Goal: Task Accomplishment & Management: Use online tool/utility

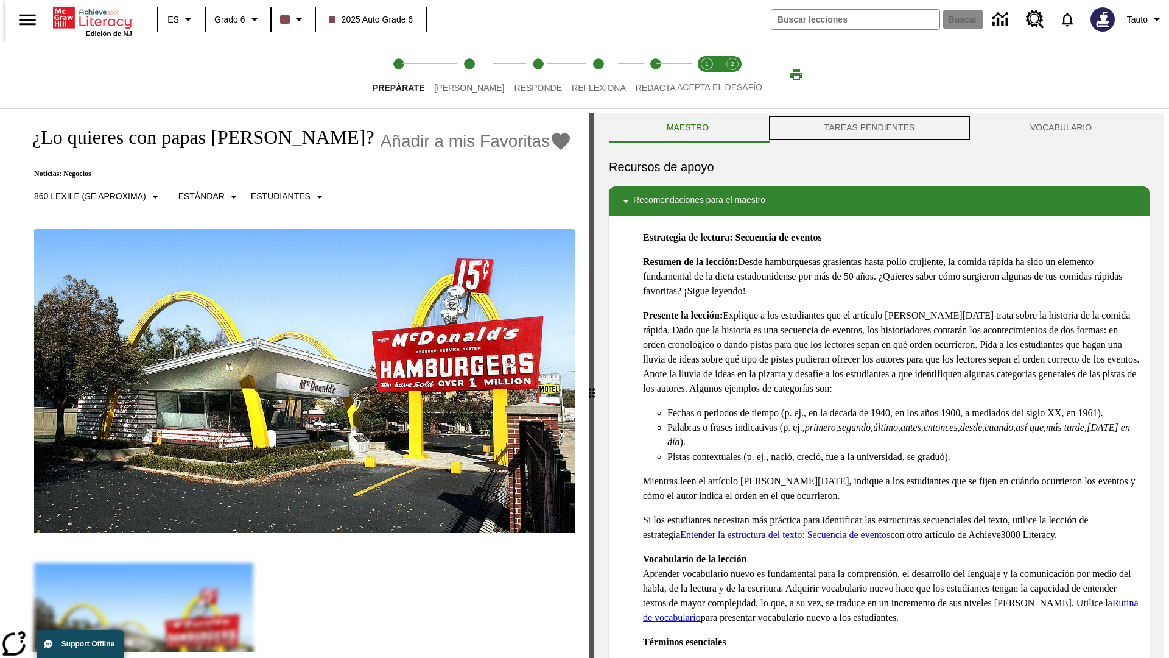
click at [870, 128] on button "TAREAS PENDIENTES" at bounding box center [870, 127] width 206 height 29
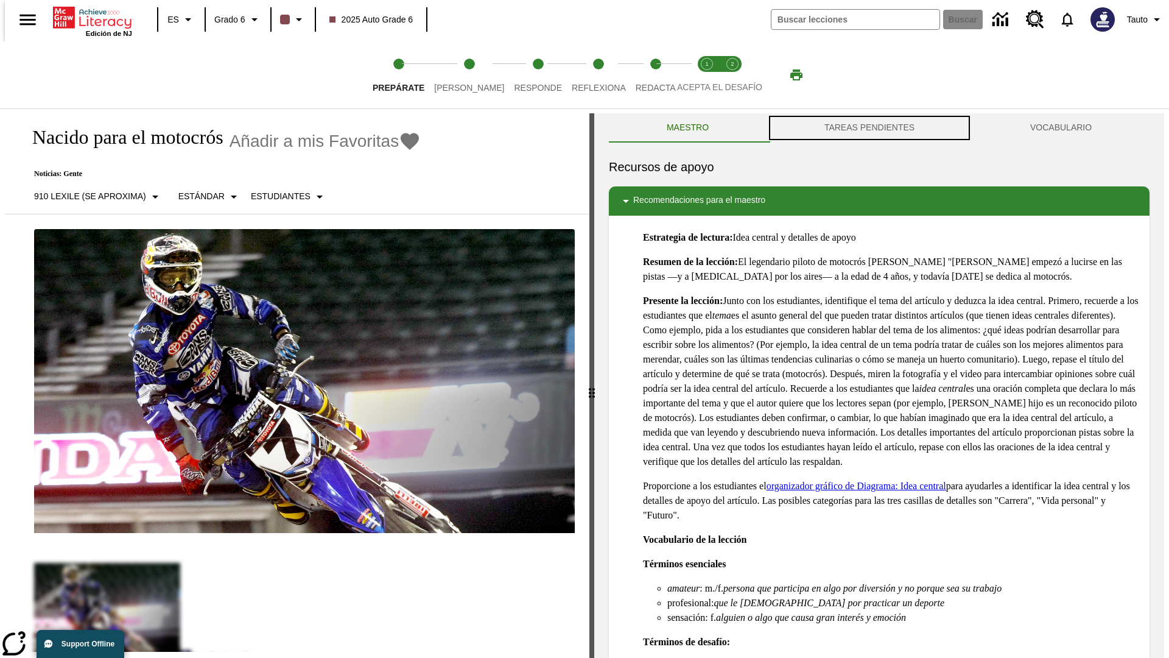
click at [870, 128] on button "TAREAS PENDIENTES" at bounding box center [870, 127] width 206 height 29
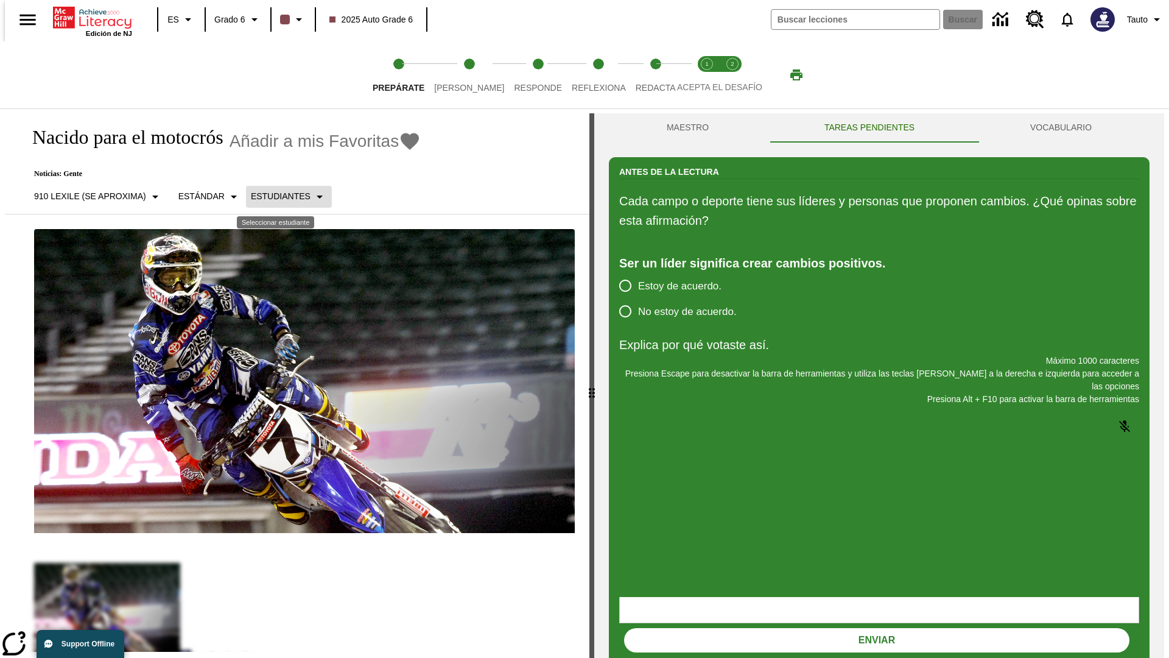
click at [279, 196] on p "Estudiantes" at bounding box center [281, 196] width 60 height 13
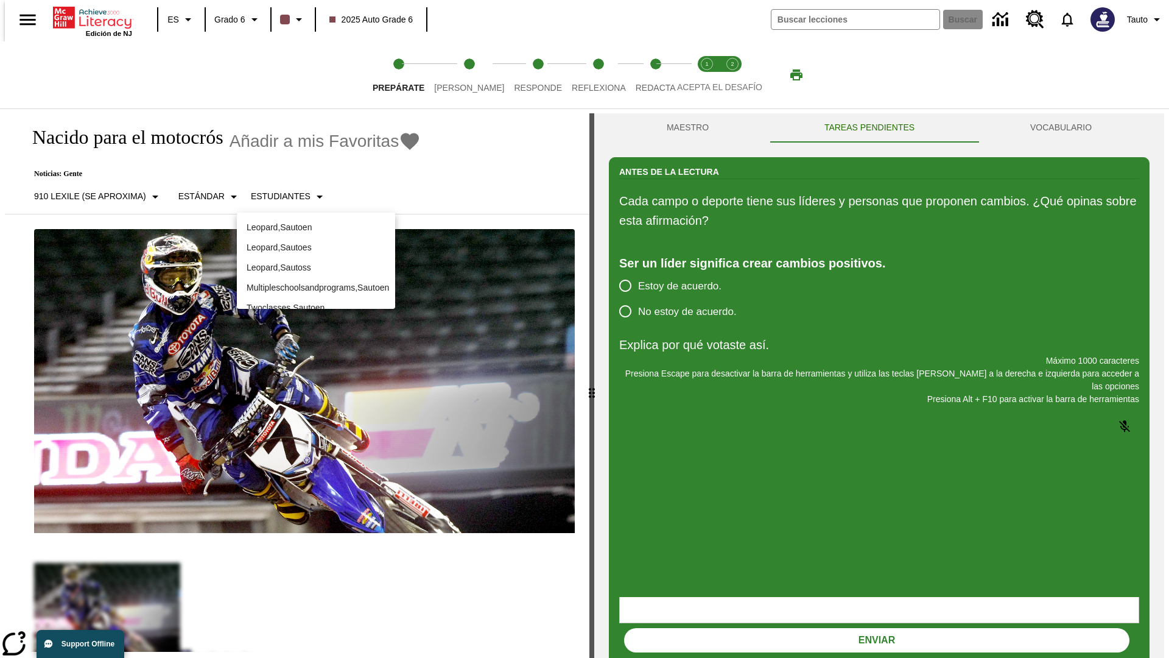
click at [313, 245] on p "Leopard , Sautoes" at bounding box center [316, 247] width 139 height 13
